Goal: Complete application form: Complete application form

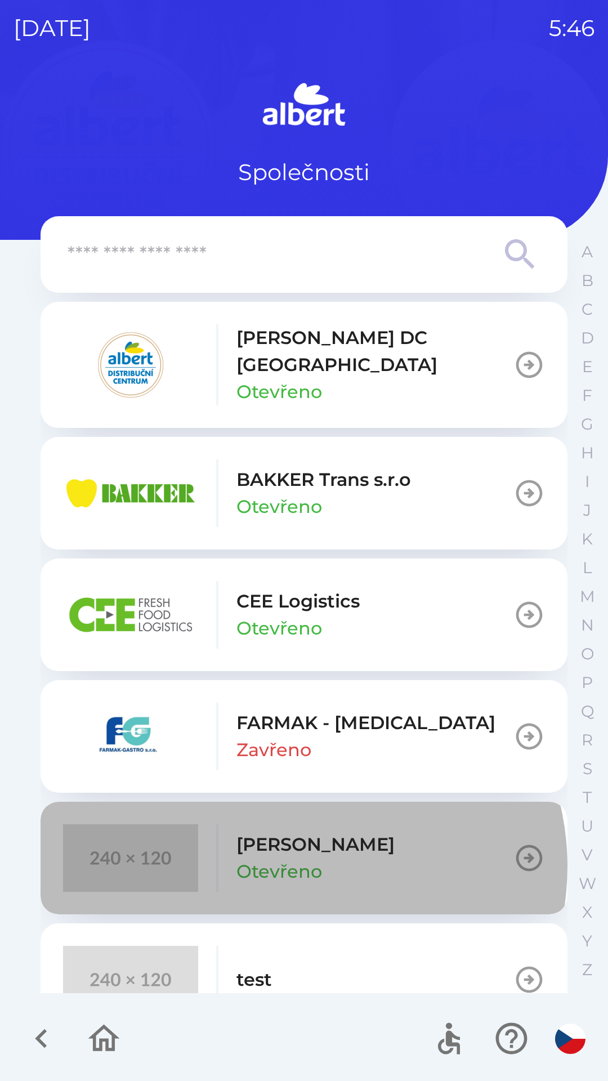
click at [298, 858] on p "Otevřeno" at bounding box center [280, 871] width 86 height 27
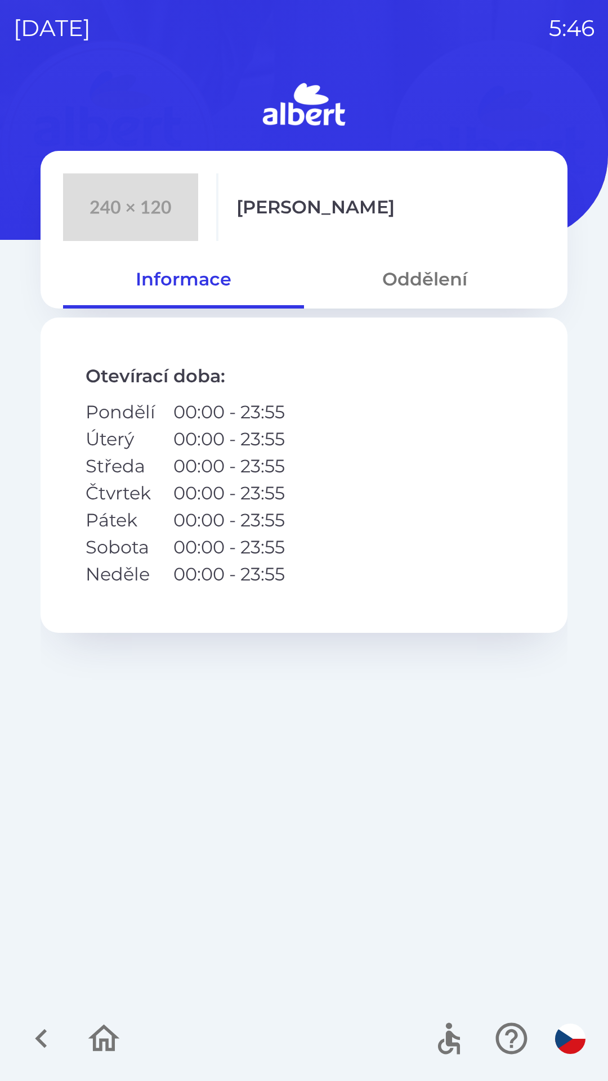
click at [435, 275] on button "Oddělení" at bounding box center [424, 279] width 241 height 41
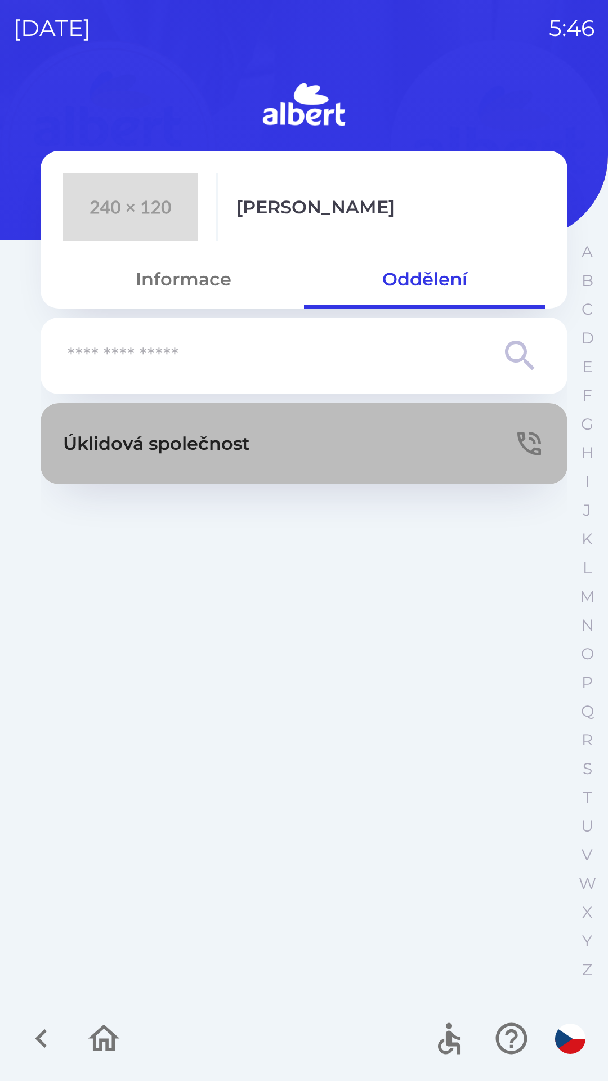
click at [232, 444] on p "Úklidová společnost" at bounding box center [156, 443] width 187 height 27
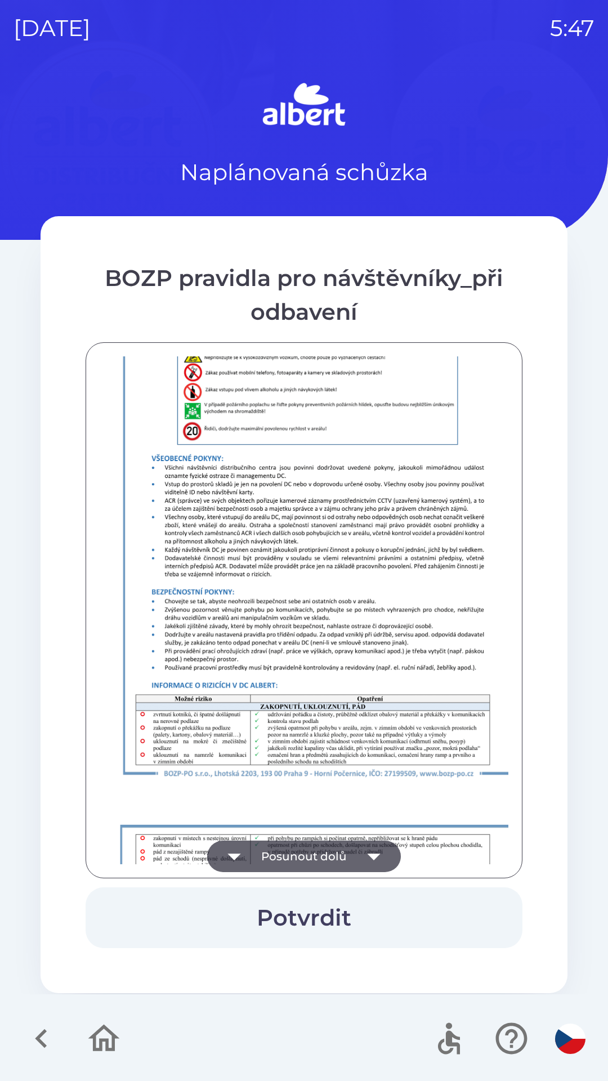
scroll to position [791, 0]
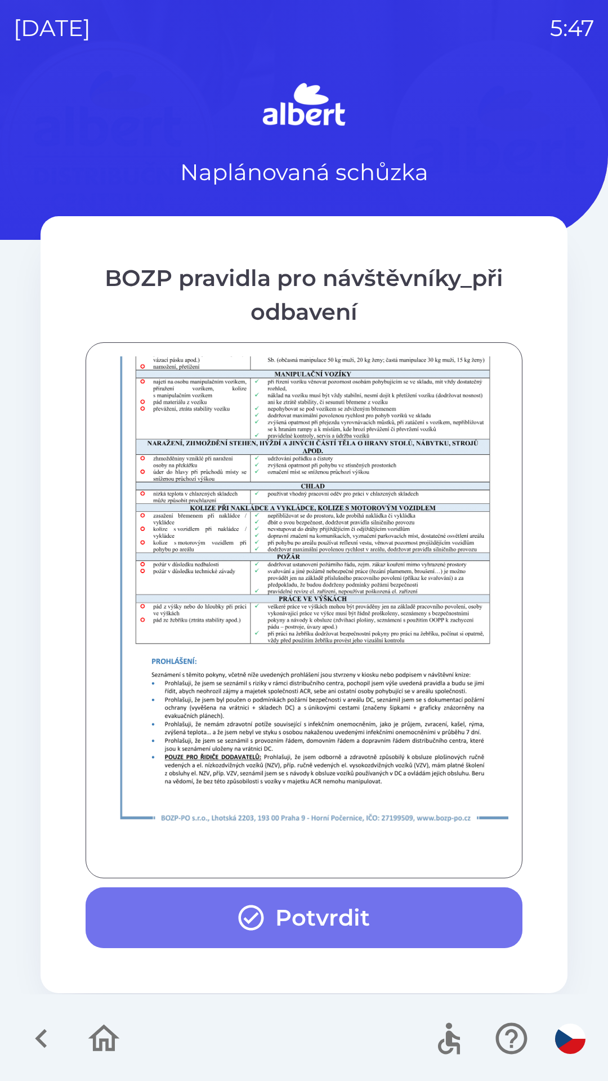
click at [332, 918] on button "Potvrdit" at bounding box center [304, 917] width 437 height 61
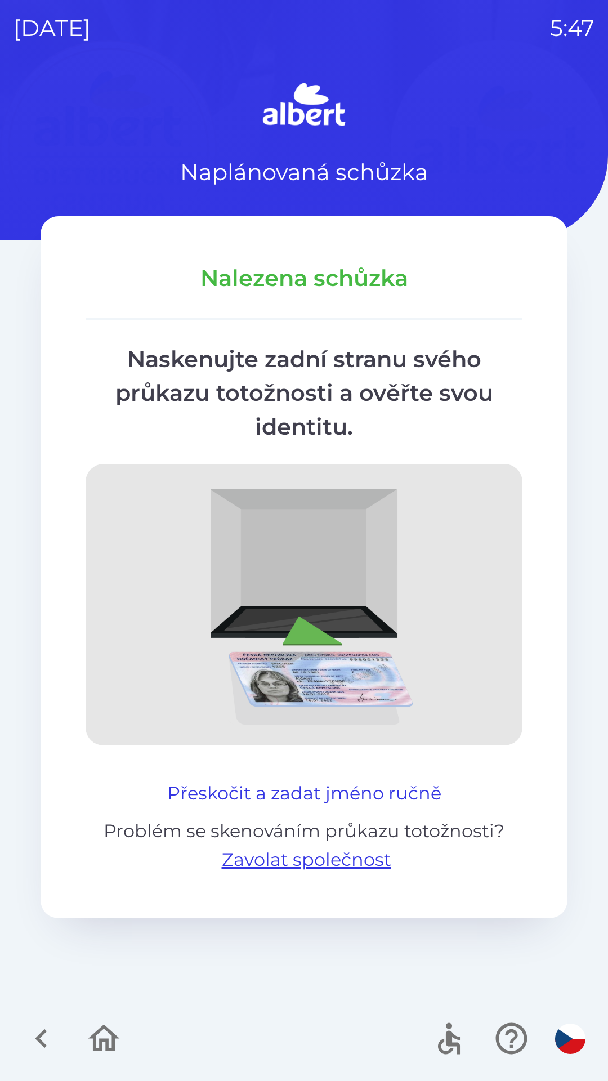
click at [400, 795] on button "Přeskočit a zadat jméno ručně" at bounding box center [304, 793] width 283 height 27
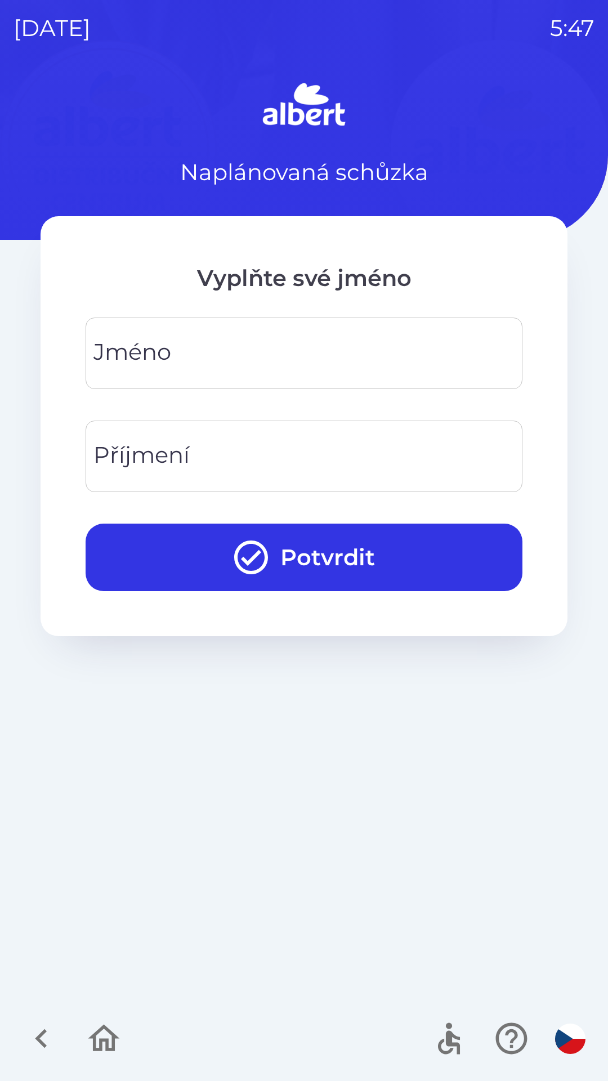
click at [116, 365] on div "[PERSON_NAME]" at bounding box center [304, 354] width 437 height 72
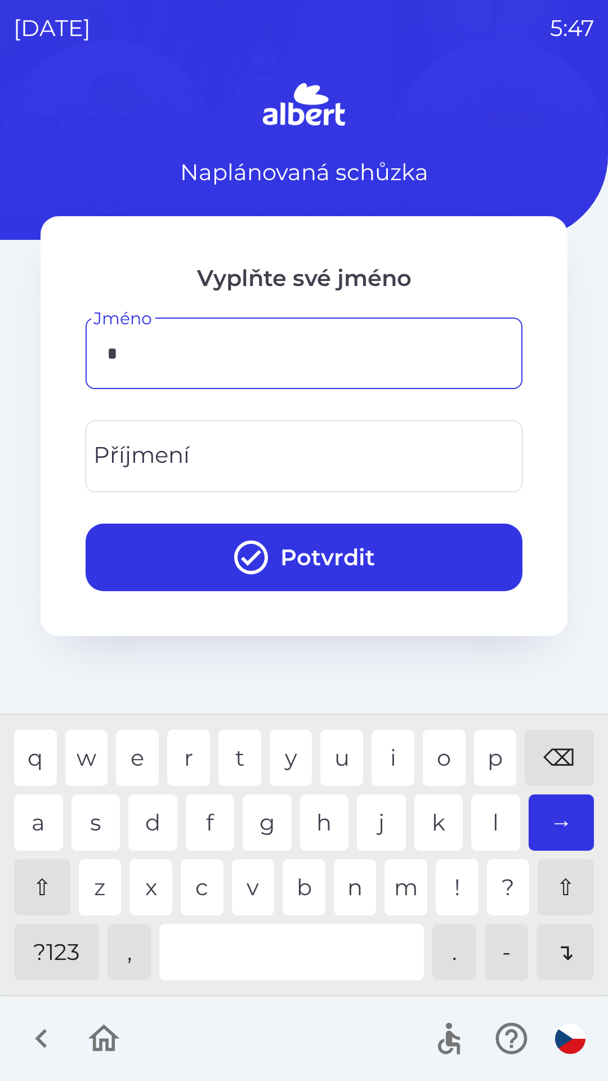
click at [91, 884] on div "z" at bounding box center [100, 887] width 43 height 56
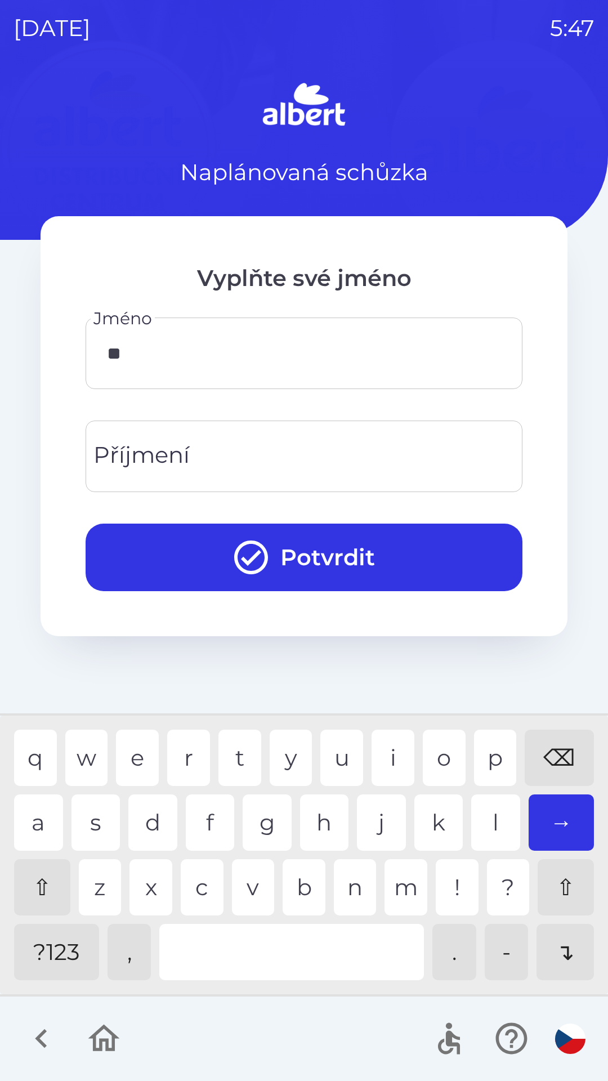
click at [445, 756] on div "o" at bounding box center [444, 758] width 43 height 56
type input "*******"
click at [121, 467] on div "Příjmení Příjmení" at bounding box center [304, 457] width 437 height 72
click at [250, 755] on div "t" at bounding box center [239, 758] width 43 height 56
click at [89, 826] on div "s" at bounding box center [96, 823] width 49 height 56
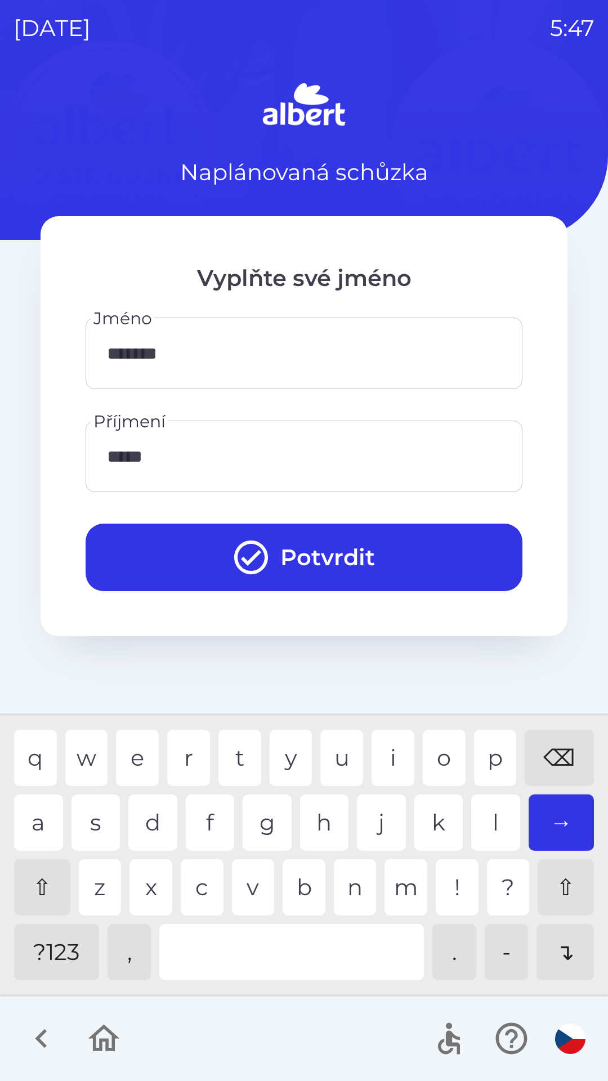
click at [318, 826] on div "h" at bounding box center [324, 823] width 49 height 56
click at [340, 744] on div "u" at bounding box center [341, 758] width 43 height 56
type input "*******"
click at [174, 758] on div "r" at bounding box center [188, 758] width 43 height 56
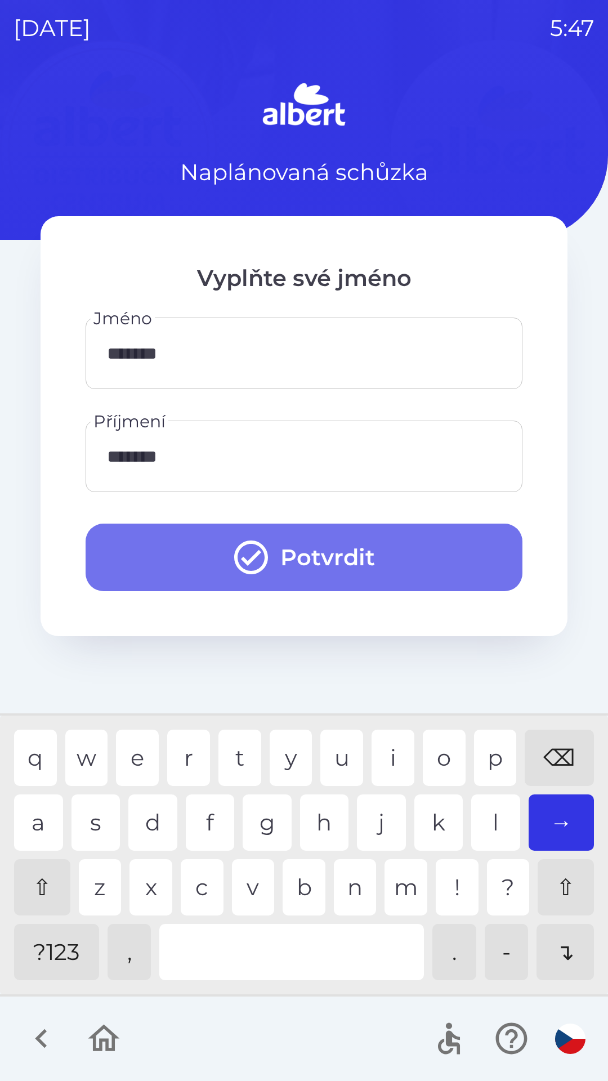
click at [320, 561] on button "Potvrdit" at bounding box center [304, 558] width 437 height 68
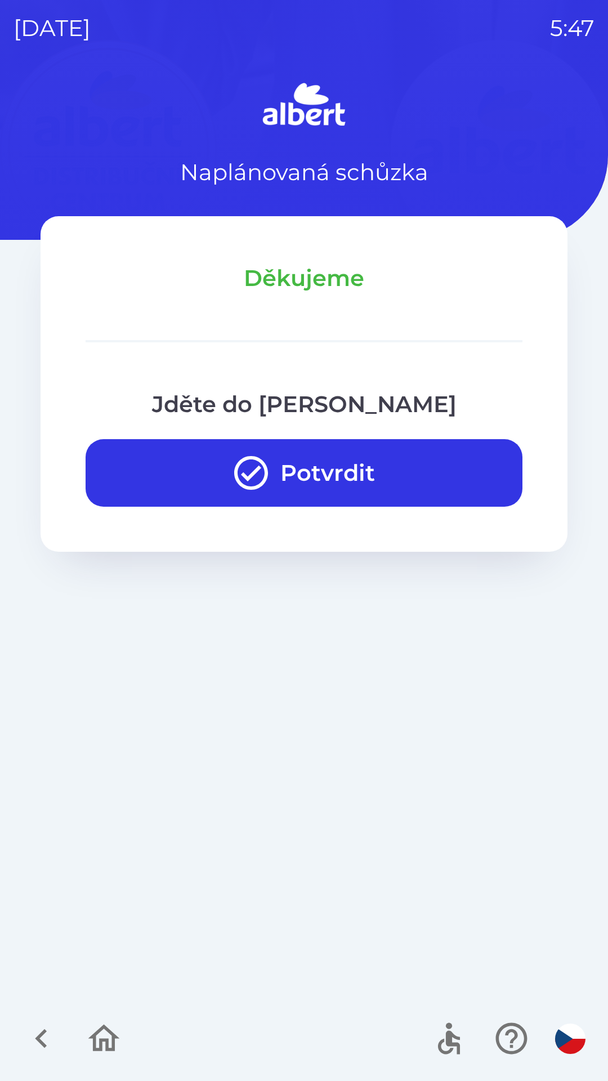
click at [353, 476] on button "Potvrdit" at bounding box center [304, 473] width 437 height 68
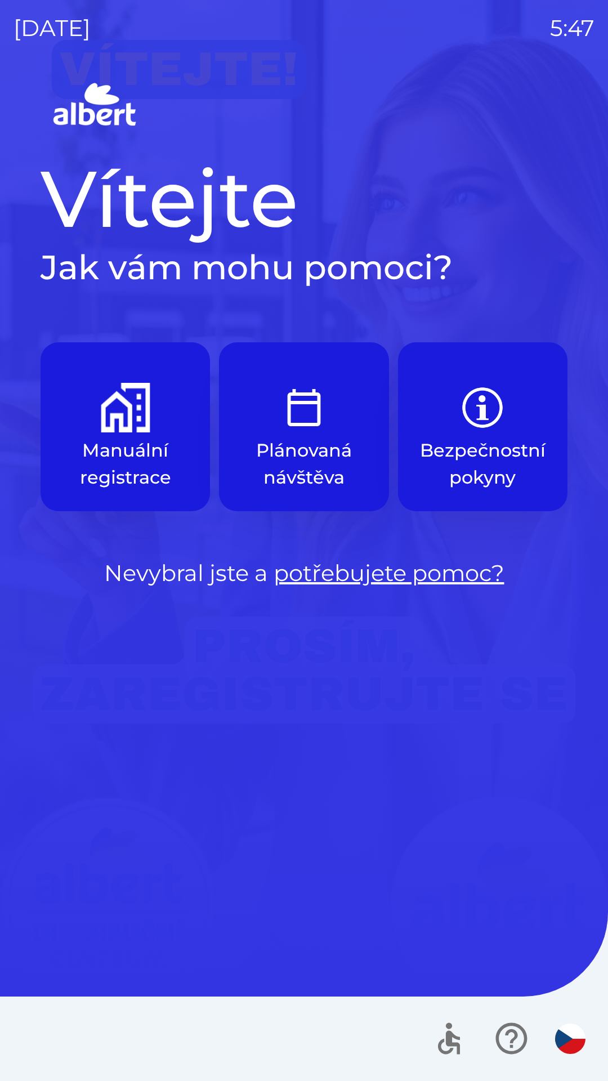
click at [145, 470] on p "Manuální registrace" at bounding box center [125, 464] width 115 height 54
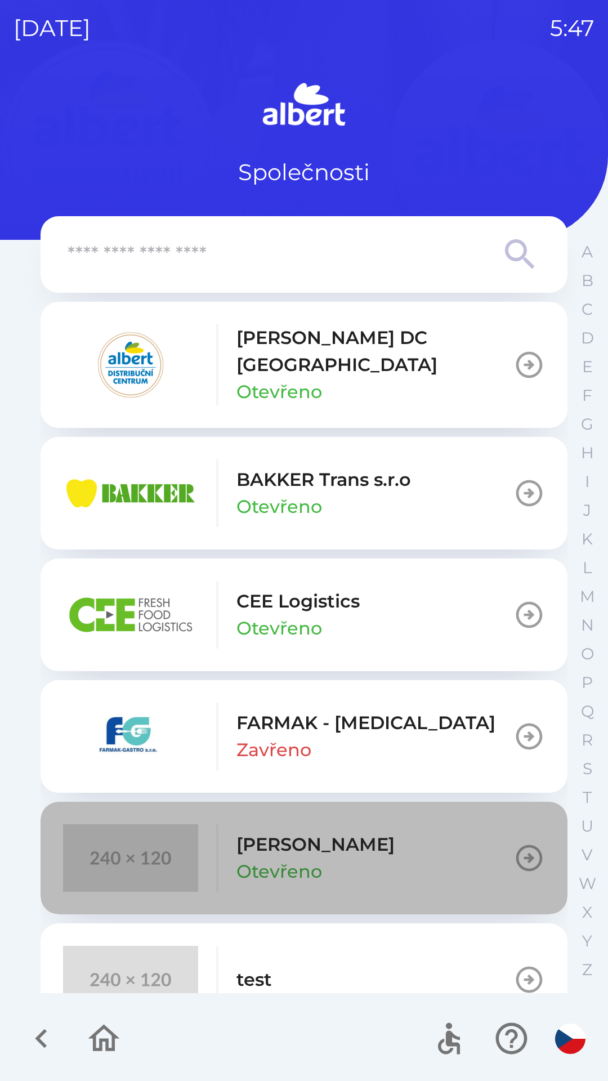
click at [320, 858] on p "Otevřeno" at bounding box center [280, 871] width 86 height 27
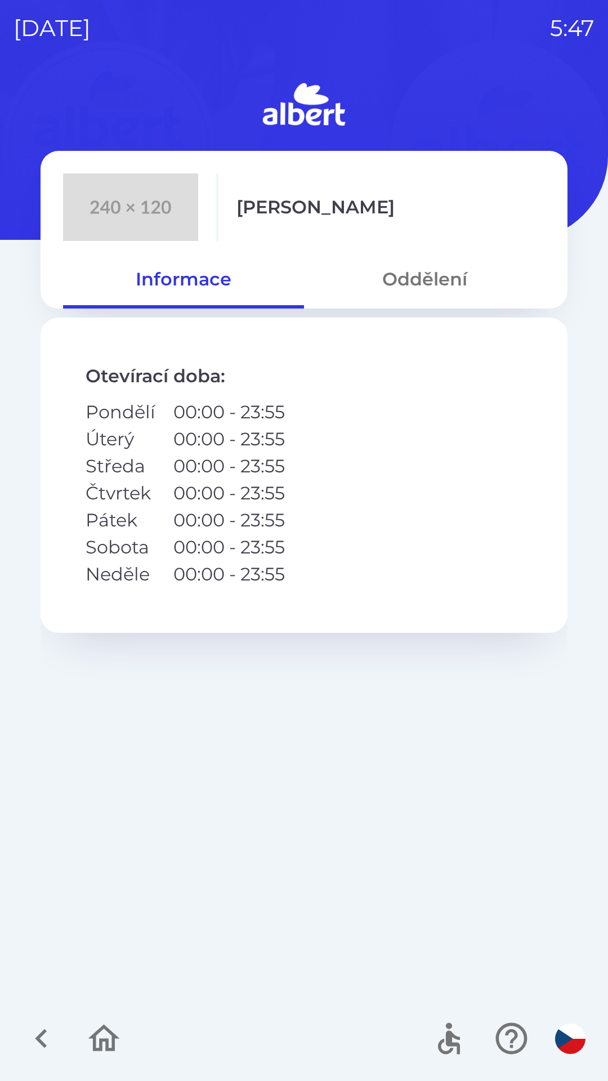
click at [426, 266] on button "Oddělení" at bounding box center [424, 279] width 241 height 41
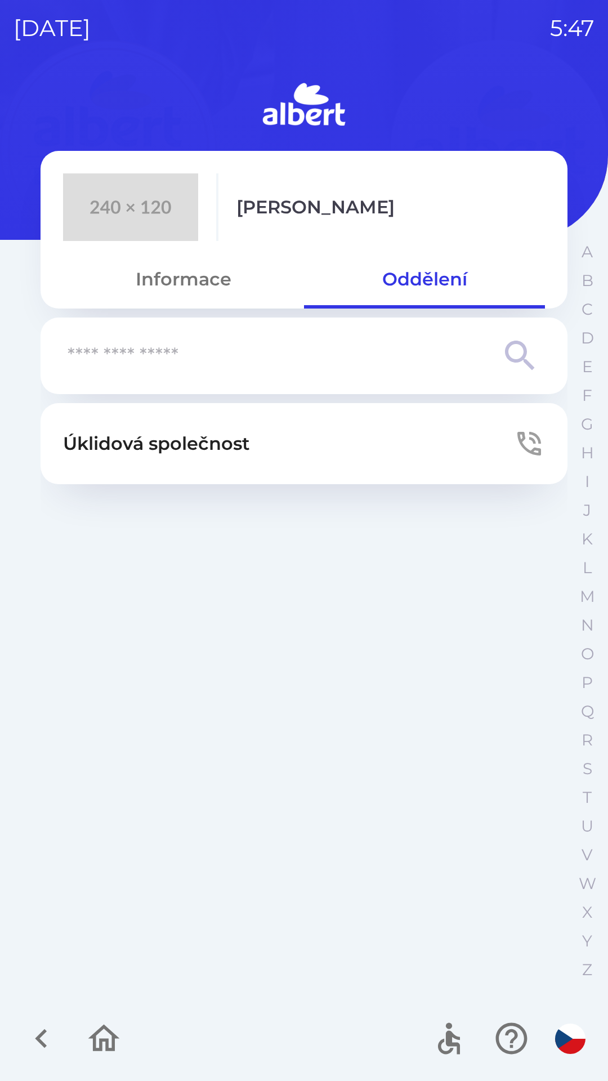
click at [219, 440] on p "Úklidová společnost" at bounding box center [156, 443] width 187 height 27
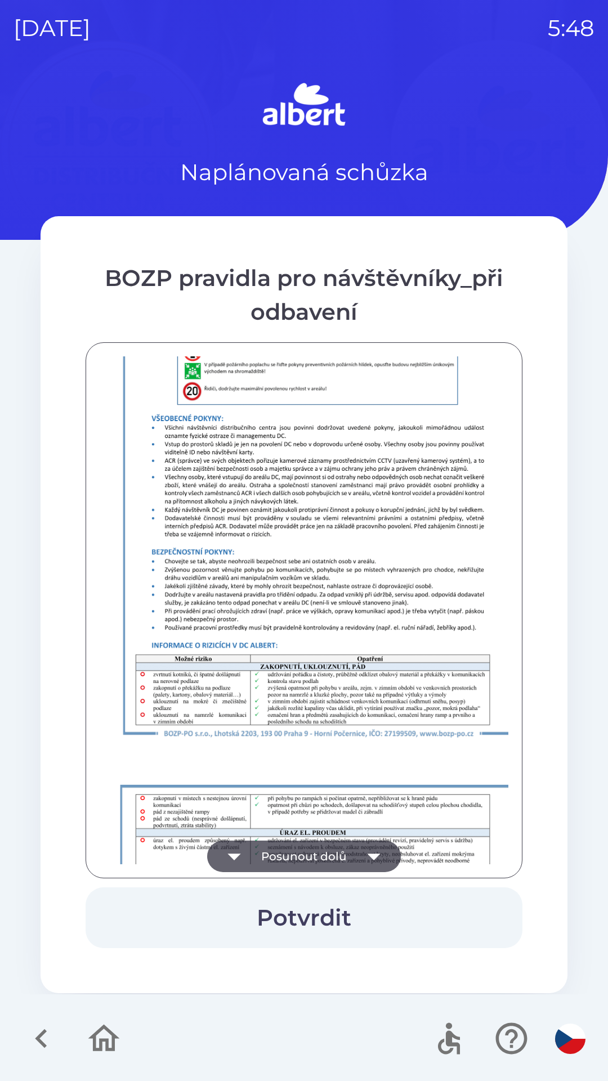
scroll to position [791, 0]
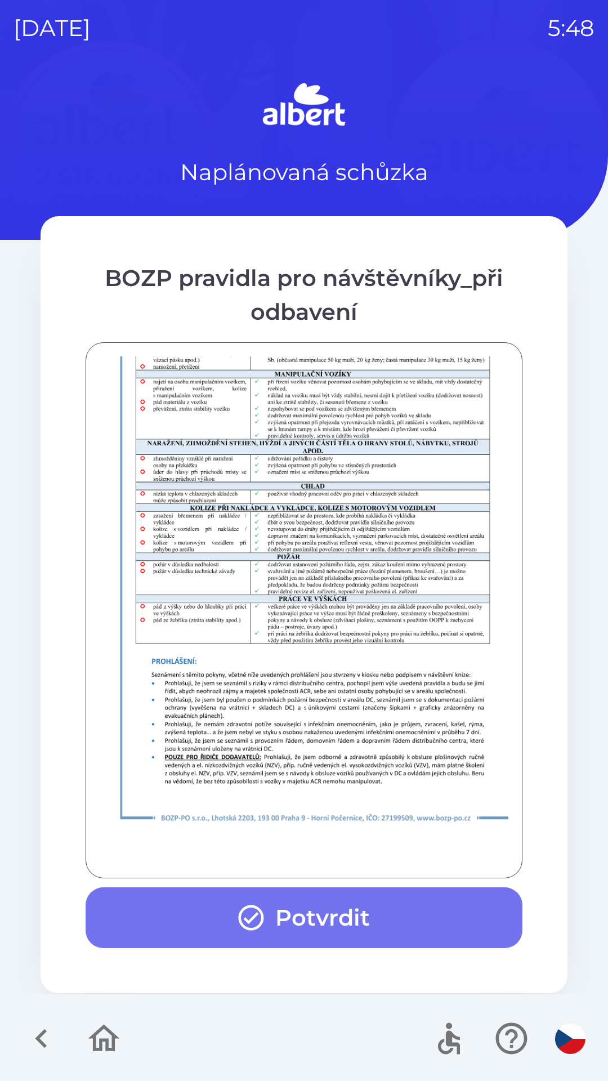
click at [356, 912] on button "Potvrdit" at bounding box center [304, 917] width 437 height 61
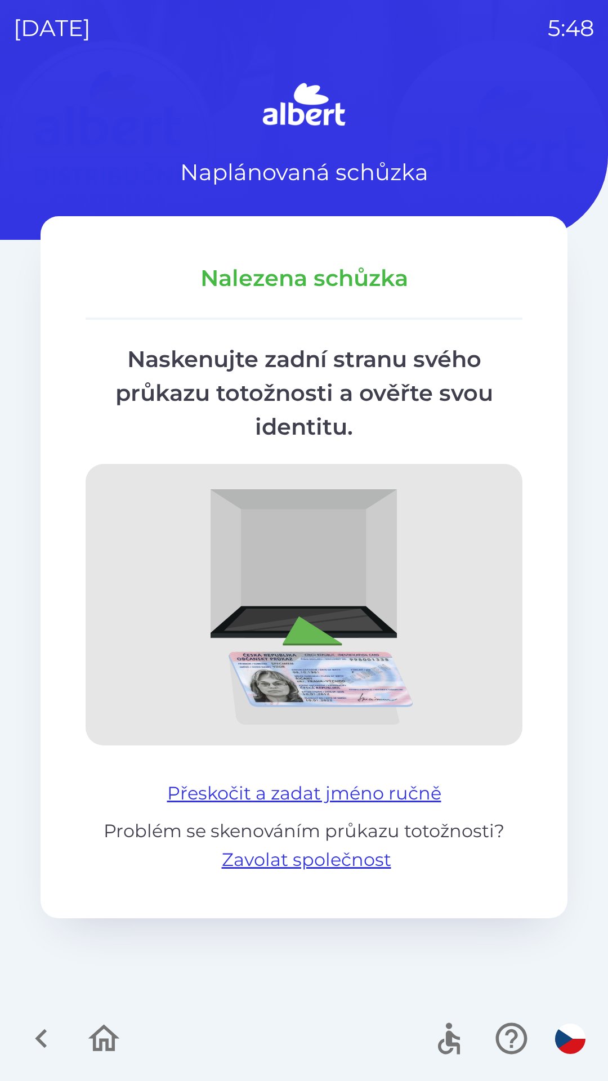
click at [413, 791] on button "Přeskočit a zadat jméno ručně" at bounding box center [304, 793] width 283 height 27
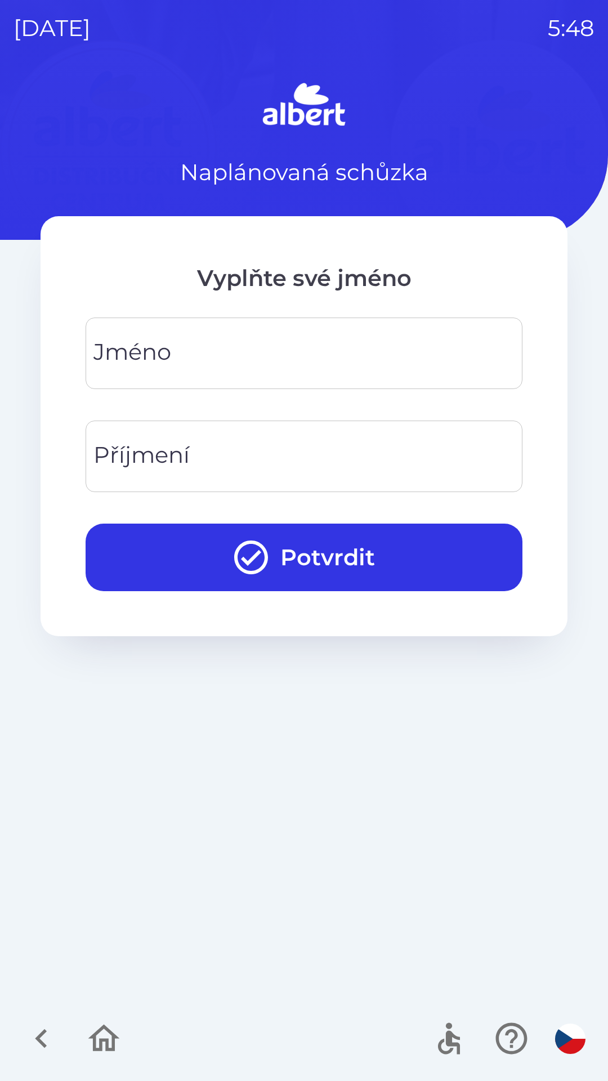
click at [128, 354] on div "[PERSON_NAME]" at bounding box center [304, 354] width 437 height 72
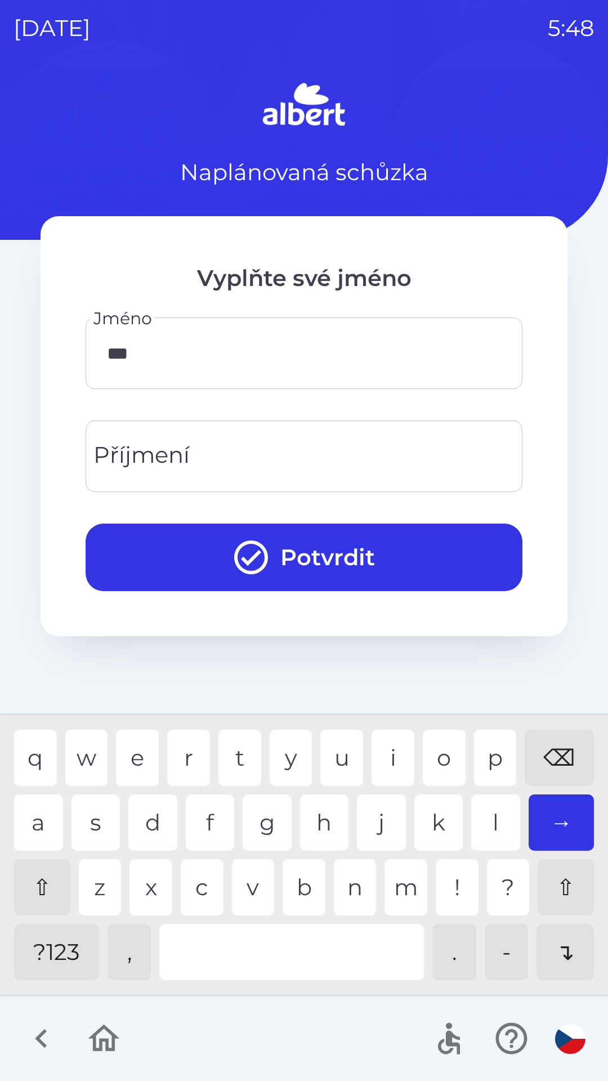
click at [255, 749] on div "t" at bounding box center [239, 758] width 43 height 56
click at [182, 766] on div "r" at bounding box center [188, 758] width 43 height 56
click at [557, 748] on div "⌫" at bounding box center [559, 758] width 69 height 56
click at [557, 755] on div "⌫" at bounding box center [559, 758] width 69 height 56
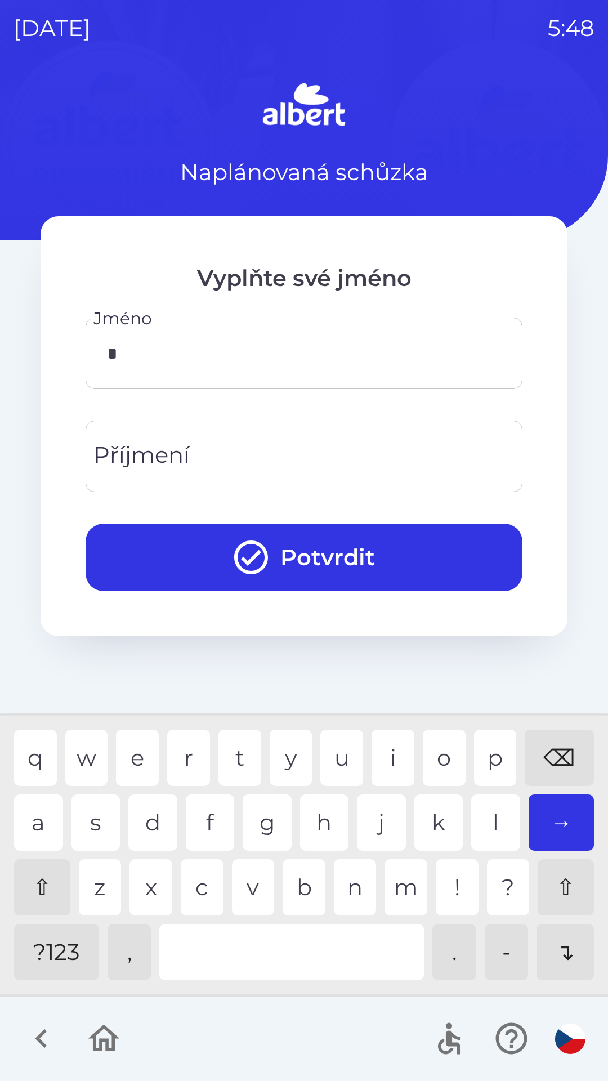
click at [557, 755] on div "⌫" at bounding box center [559, 758] width 69 height 56
click at [36, 828] on div "a" at bounding box center [38, 823] width 49 height 56
click at [185, 762] on div "r" at bounding box center [188, 758] width 43 height 56
click at [396, 761] on div "i" at bounding box center [393, 758] width 43 height 56
click at [35, 824] on div "a" at bounding box center [38, 823] width 49 height 56
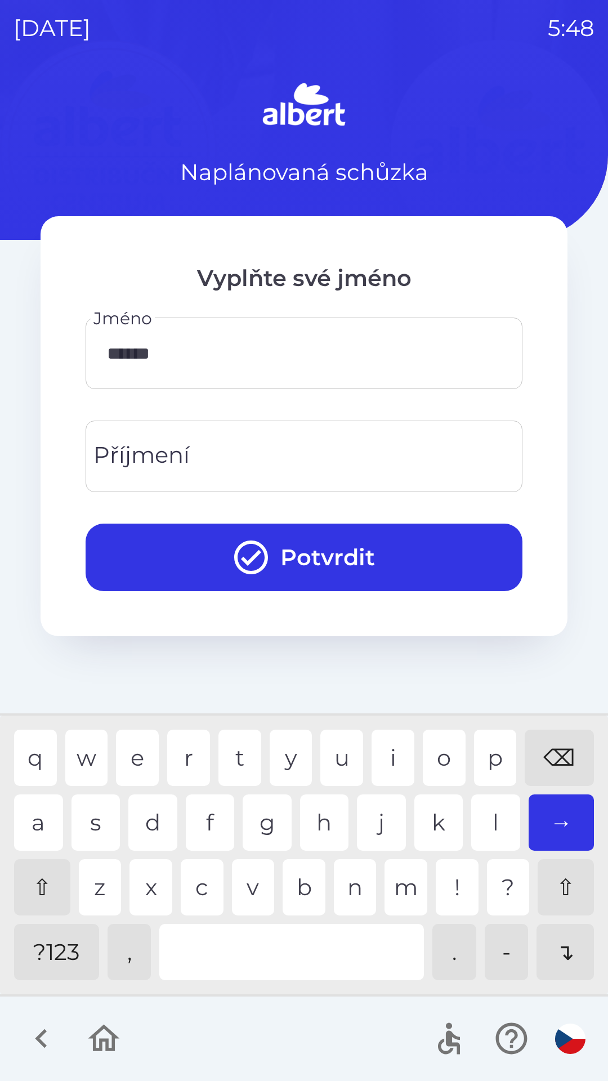
click at [362, 893] on div "n" at bounding box center [355, 887] width 43 height 56
type input "*******"
click at [34, 826] on div "a" at bounding box center [38, 823] width 49 height 56
click at [113, 462] on div "Příjmení Příjmení" at bounding box center [304, 457] width 437 height 72
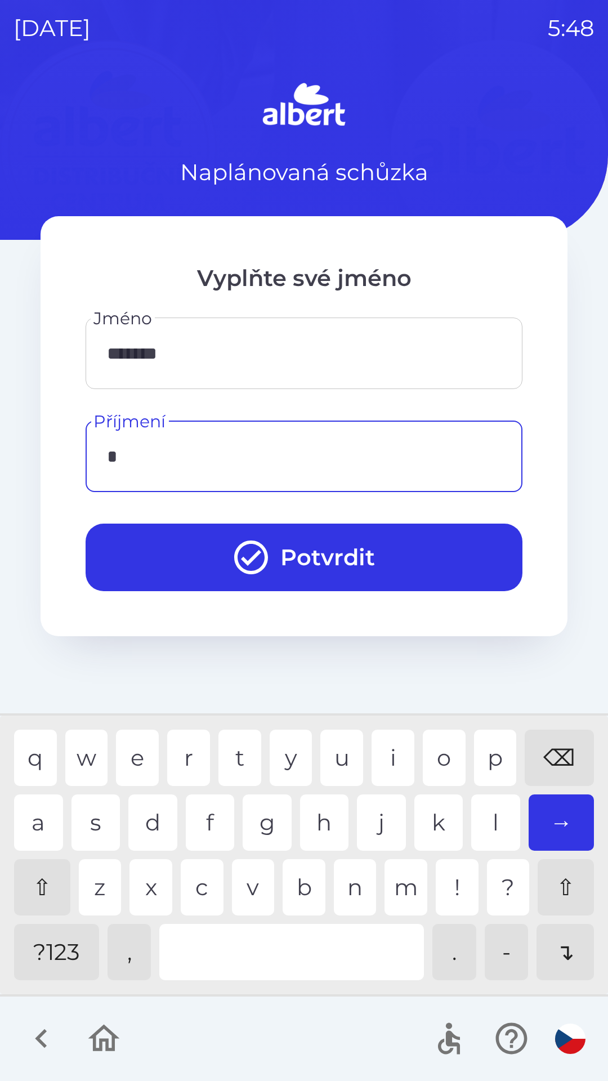
click at [443, 824] on div "k" at bounding box center [438, 823] width 49 height 56
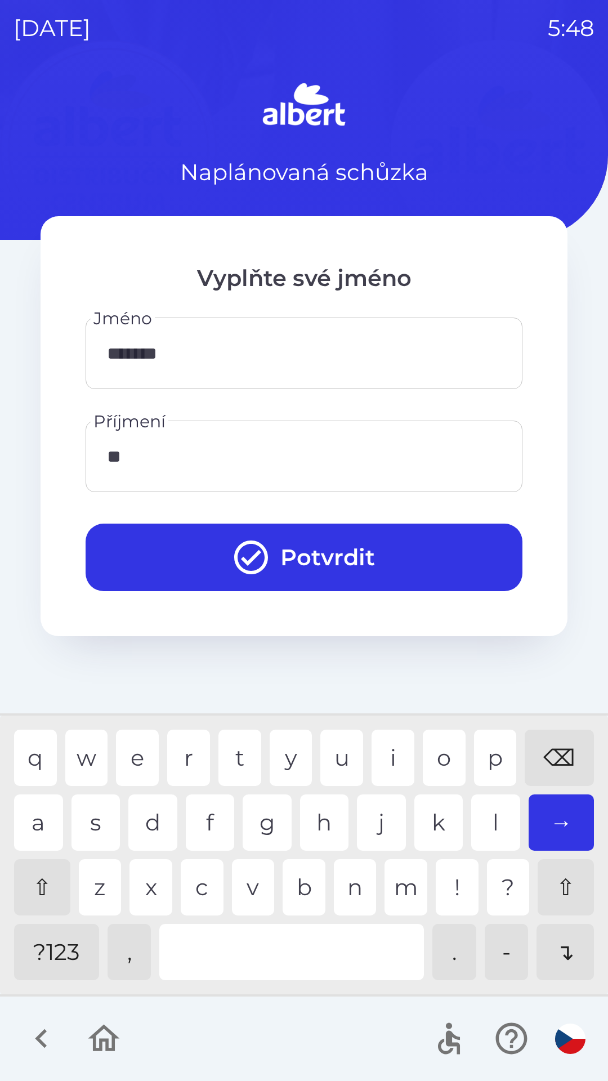
click at [185, 747] on div "r" at bounding box center [188, 758] width 43 height 56
click at [32, 824] on div "a" at bounding box center [38, 823] width 49 height 56
click at [389, 756] on div "i" at bounding box center [393, 758] width 43 height 56
click at [351, 896] on div "n" at bounding box center [355, 887] width 43 height 56
type input "*******"
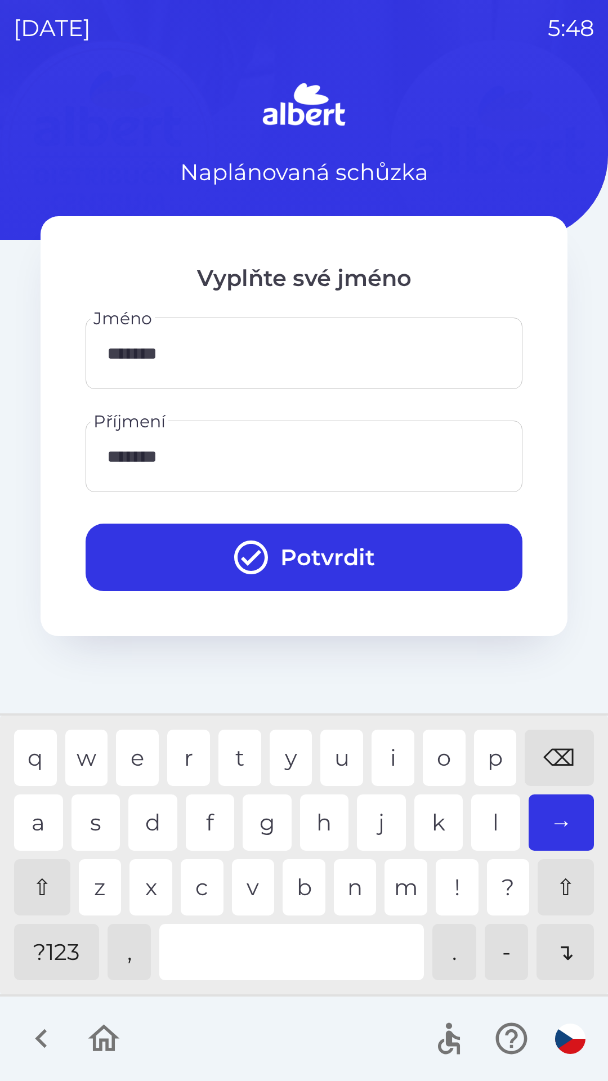
click at [432, 824] on div "k" at bounding box center [438, 823] width 49 height 56
click at [345, 560] on button "Potvrdit" at bounding box center [304, 558] width 437 height 68
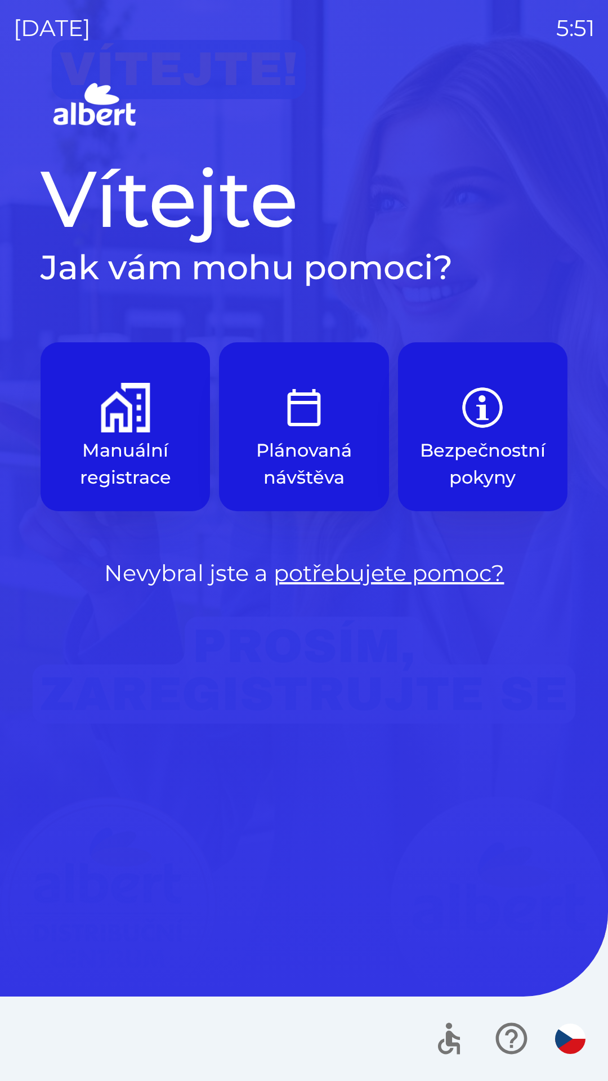
click at [122, 461] on p "Manuální registrace" at bounding box center [125, 464] width 115 height 54
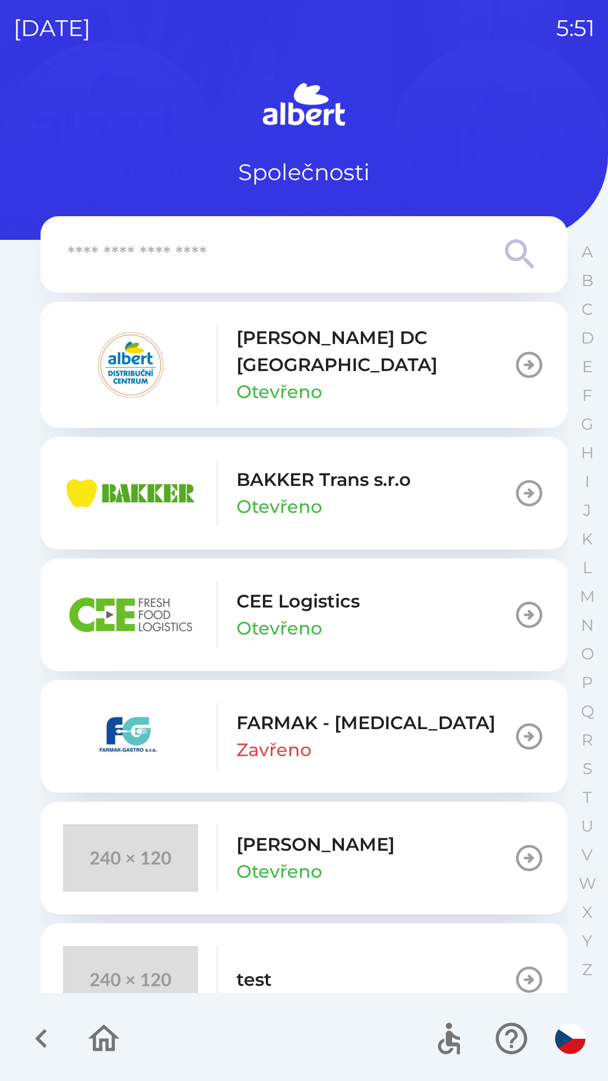
click at [319, 858] on p "Otevřeno" at bounding box center [280, 871] width 86 height 27
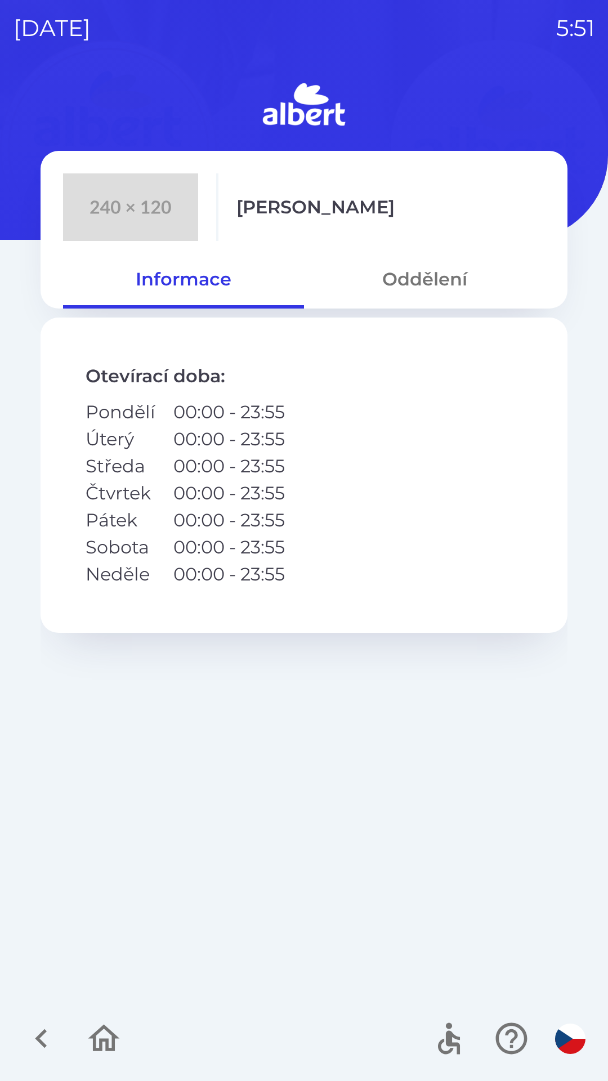
click at [425, 276] on button "Oddělení" at bounding box center [424, 279] width 241 height 41
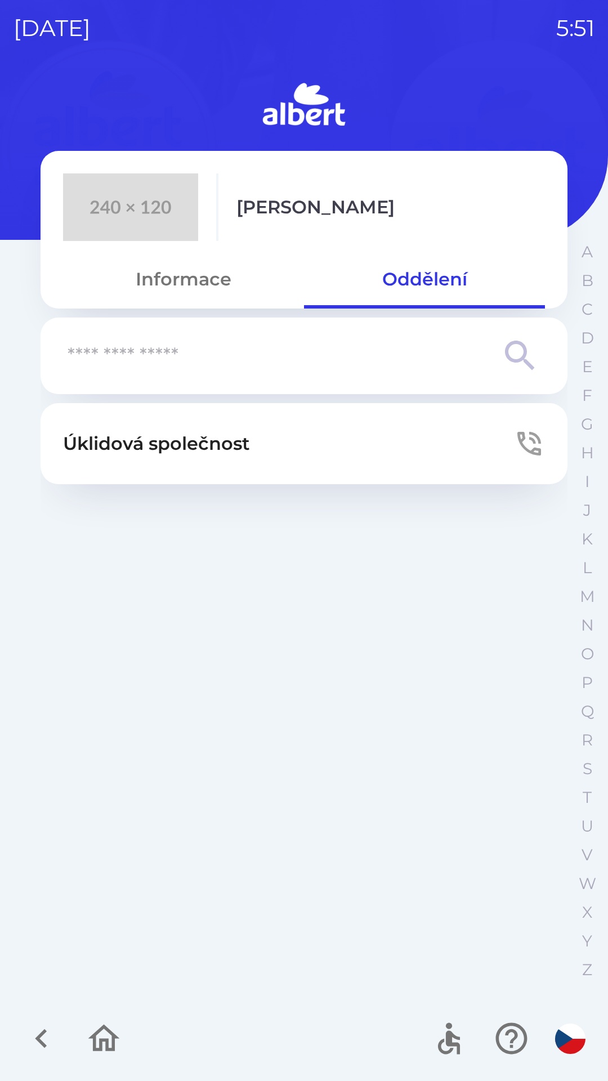
click at [235, 439] on p "Úklidová společnost" at bounding box center [156, 443] width 187 height 27
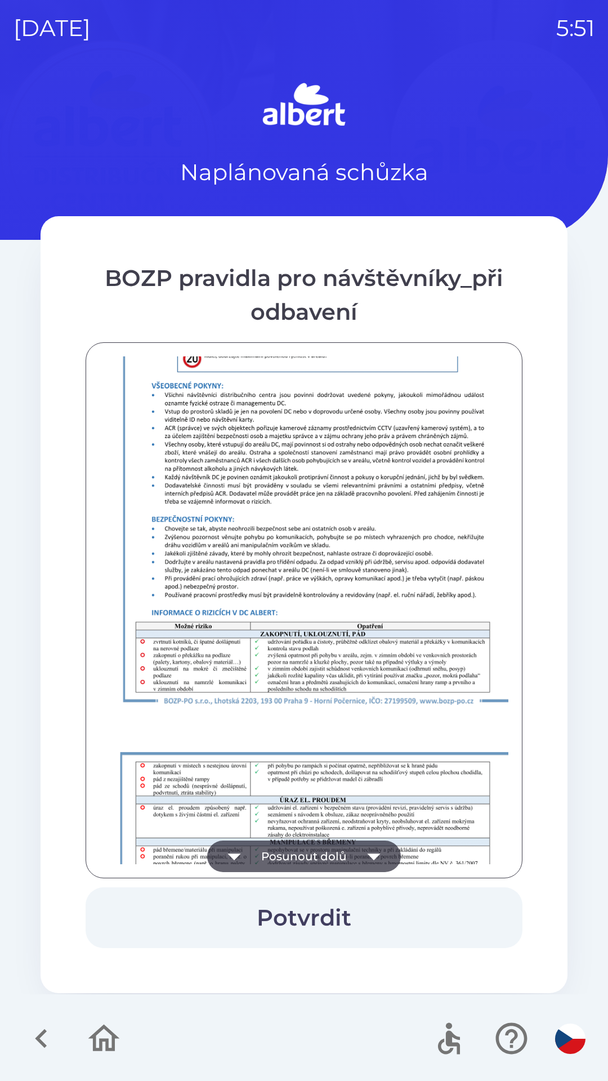
scroll to position [791, 0]
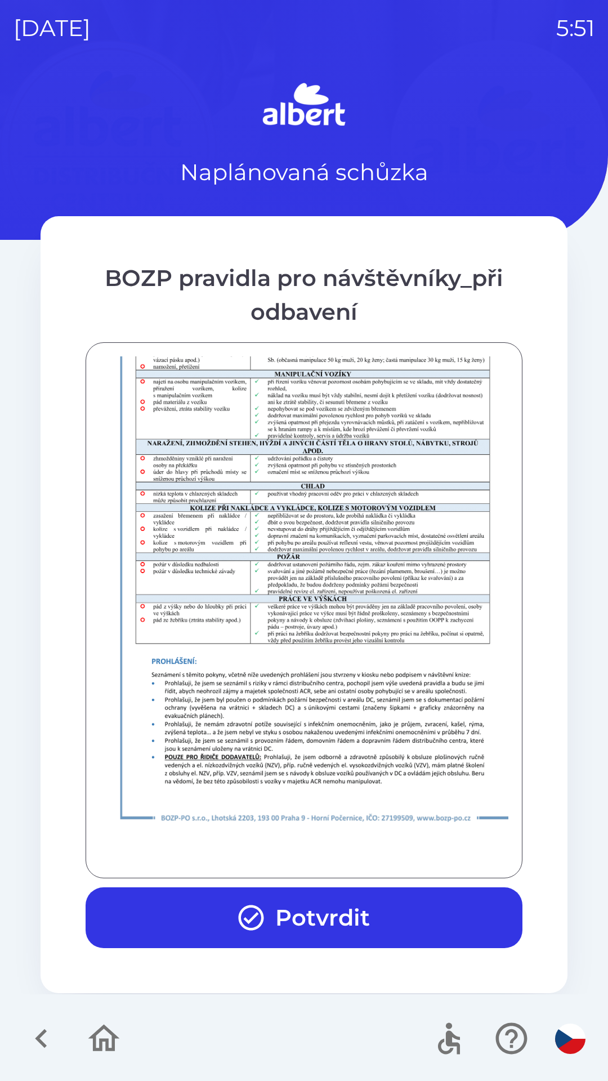
click at [338, 912] on button "Potvrdit" at bounding box center [304, 917] width 437 height 61
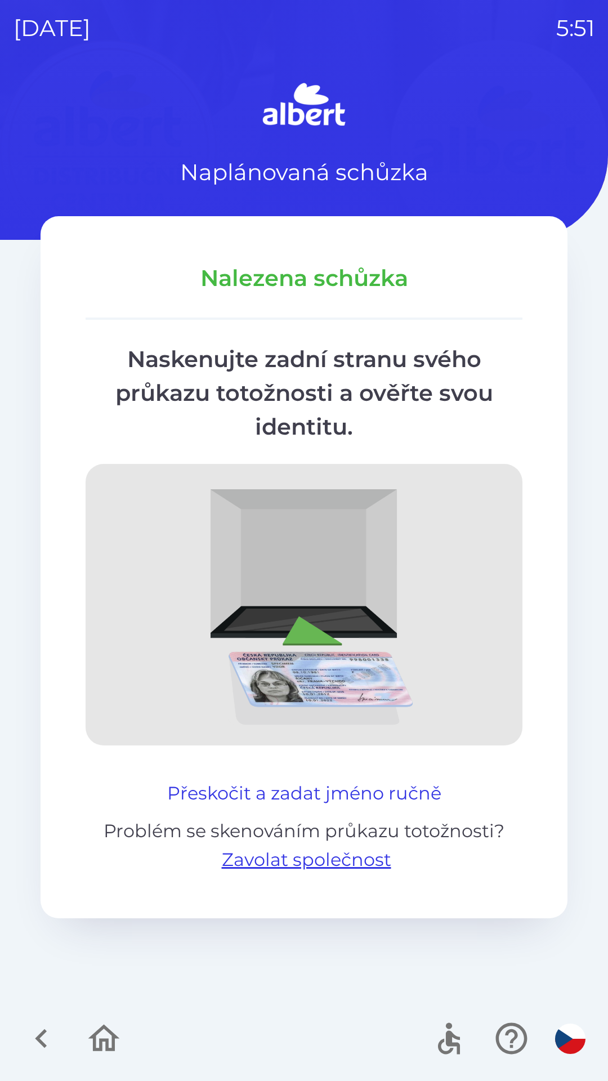
click at [411, 791] on button "Přeskočit a zadat jméno ručně" at bounding box center [304, 793] width 283 height 27
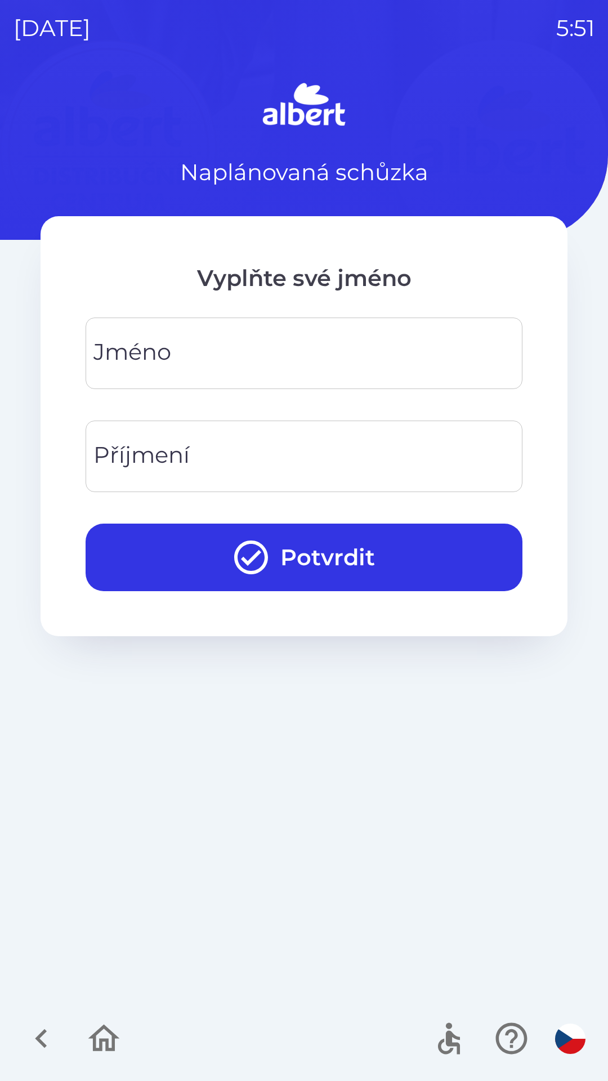
click at [124, 356] on div "[PERSON_NAME]" at bounding box center [304, 354] width 437 height 72
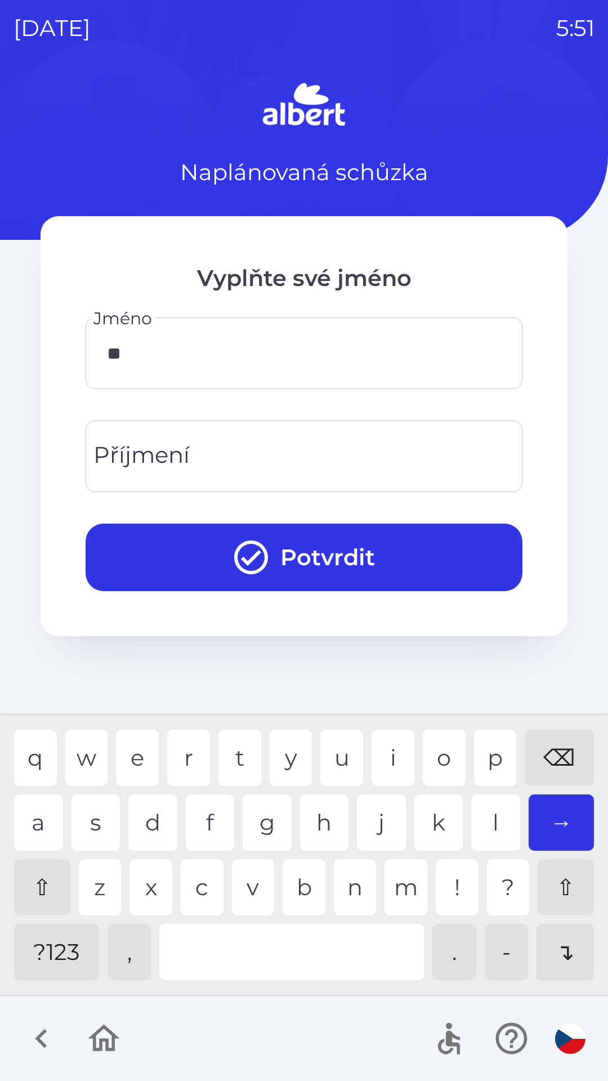
click at [24, 826] on div "a" at bounding box center [38, 823] width 49 height 56
click at [354, 893] on div "n" at bounding box center [355, 887] width 43 height 56
type input "****"
click at [122, 460] on div "Příjmení Příjmení" at bounding box center [304, 457] width 437 height 72
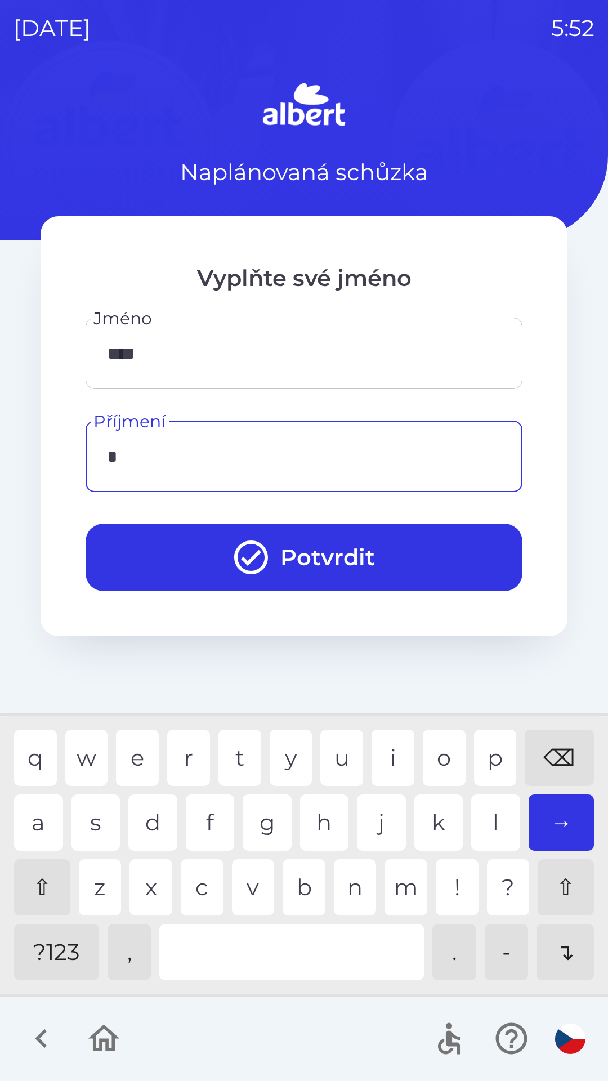
click at [373, 829] on div "j" at bounding box center [381, 823] width 49 height 56
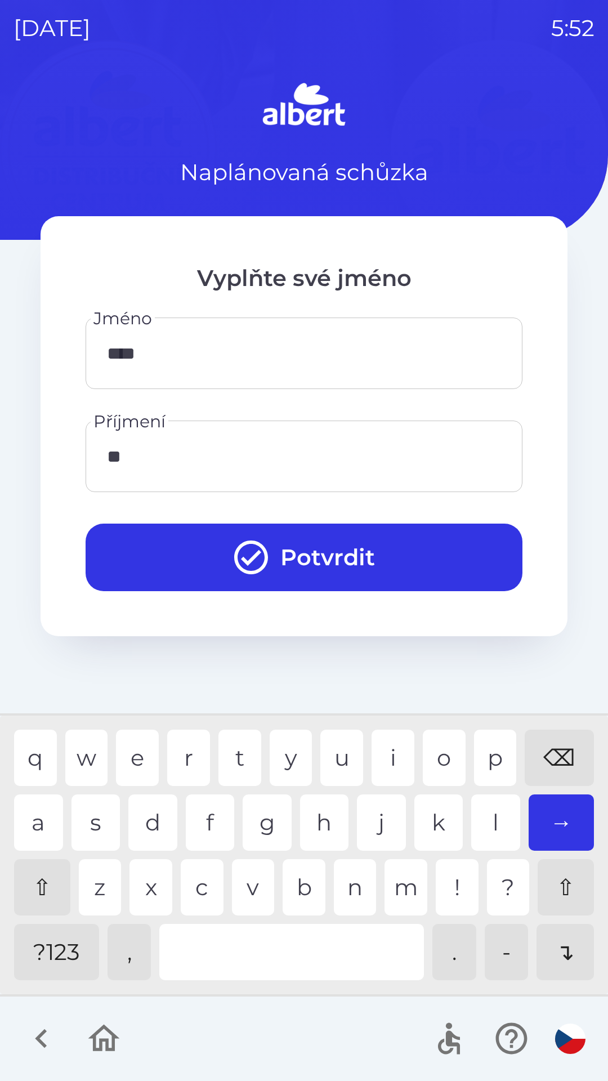
click at [333, 748] on div "u" at bounding box center [341, 758] width 43 height 56
click at [181, 762] on div "r" at bounding box center [188, 758] width 43 height 56
click at [91, 827] on div "s" at bounding box center [96, 823] width 49 height 56
click at [351, 882] on div "n" at bounding box center [355, 887] width 43 height 56
type input "*********"
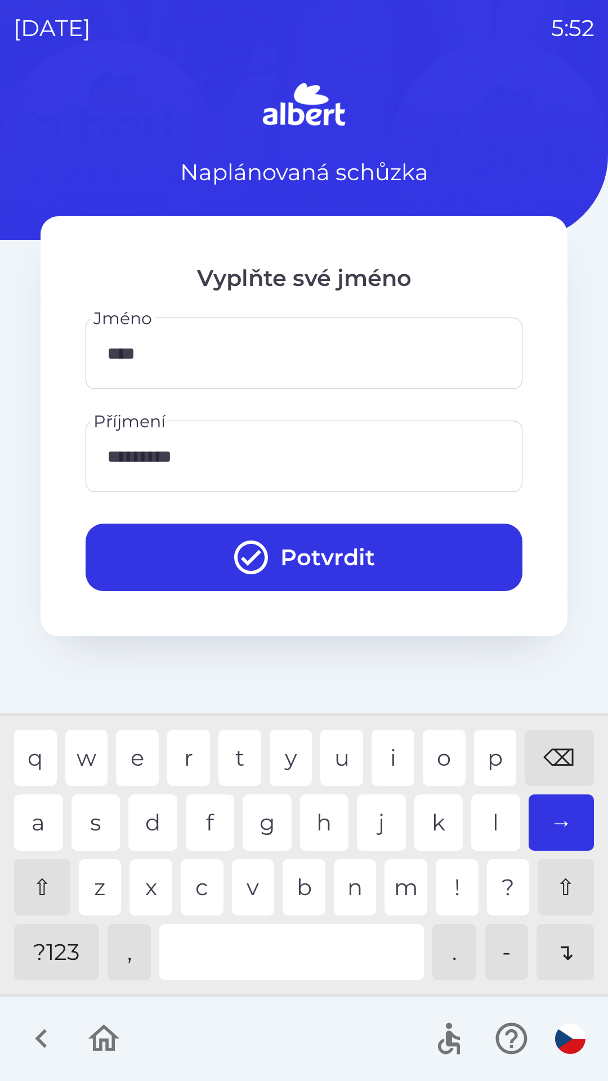
click at [197, 888] on div "c" at bounding box center [202, 887] width 43 height 56
click at [331, 552] on button "Potvrdit" at bounding box center [304, 558] width 437 height 68
